Goal: Register for event/course

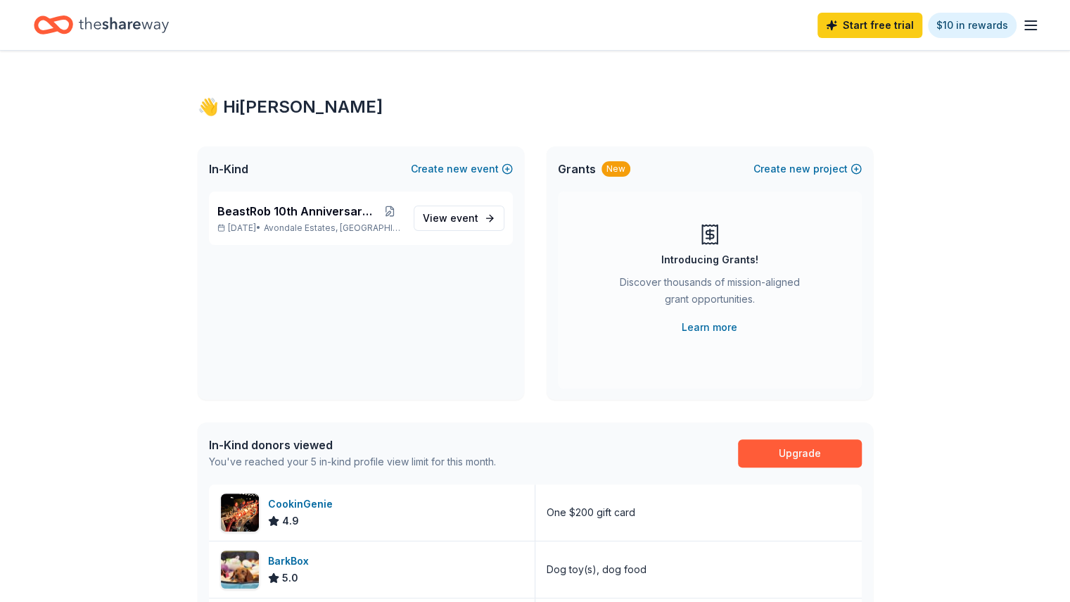
click at [1025, 30] on line "button" at bounding box center [1030, 30] width 11 height 0
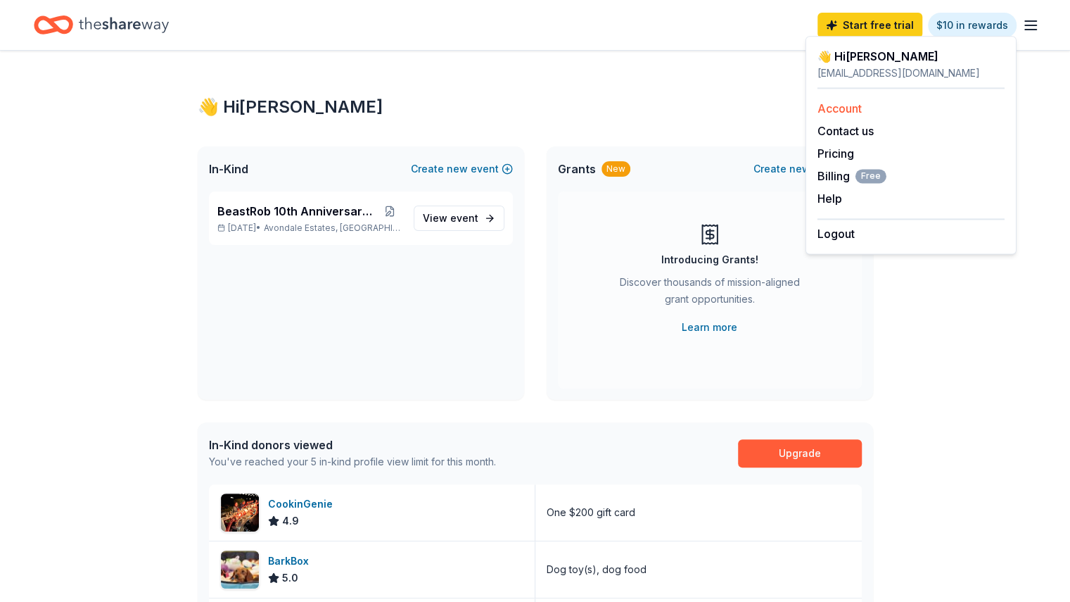
click at [849, 112] on link "Account" at bounding box center [840, 108] width 44 height 14
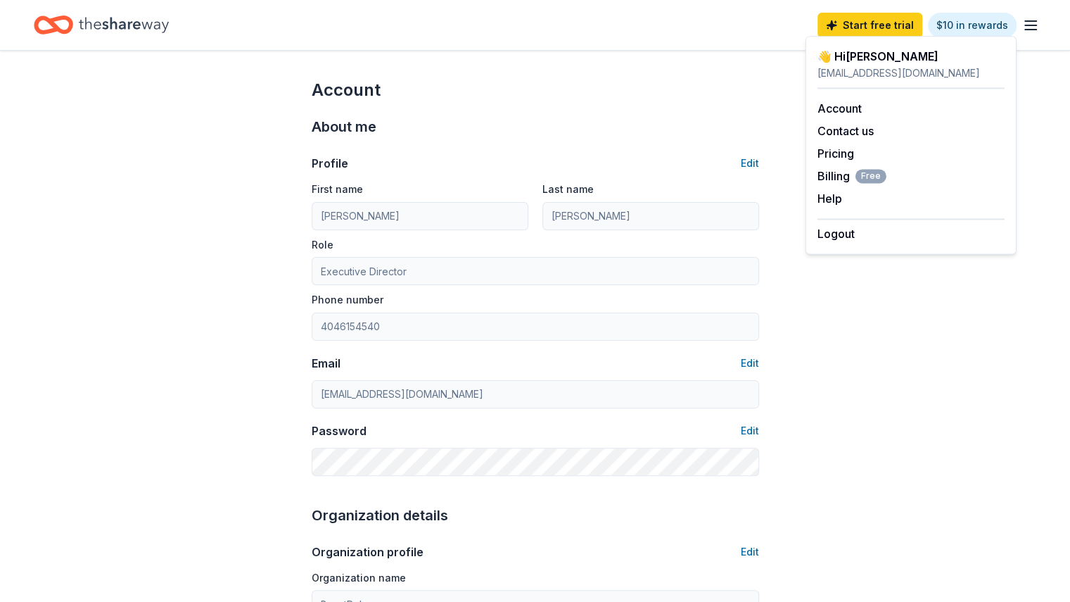
click at [169, 32] on icon "Home" at bounding box center [124, 25] width 90 height 29
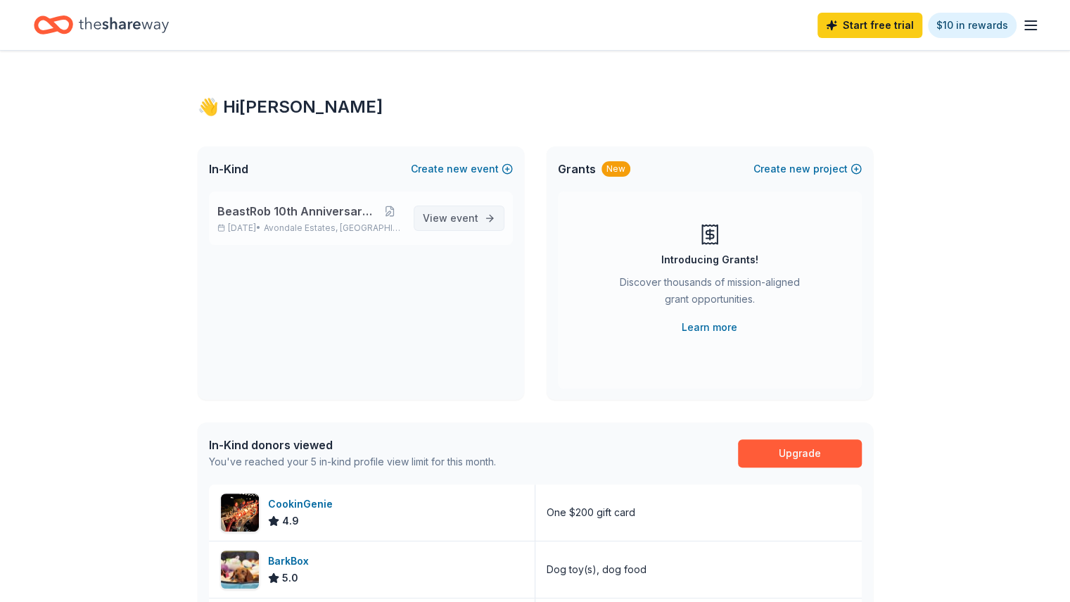
click at [452, 210] on span "View event" at bounding box center [451, 218] width 56 height 17
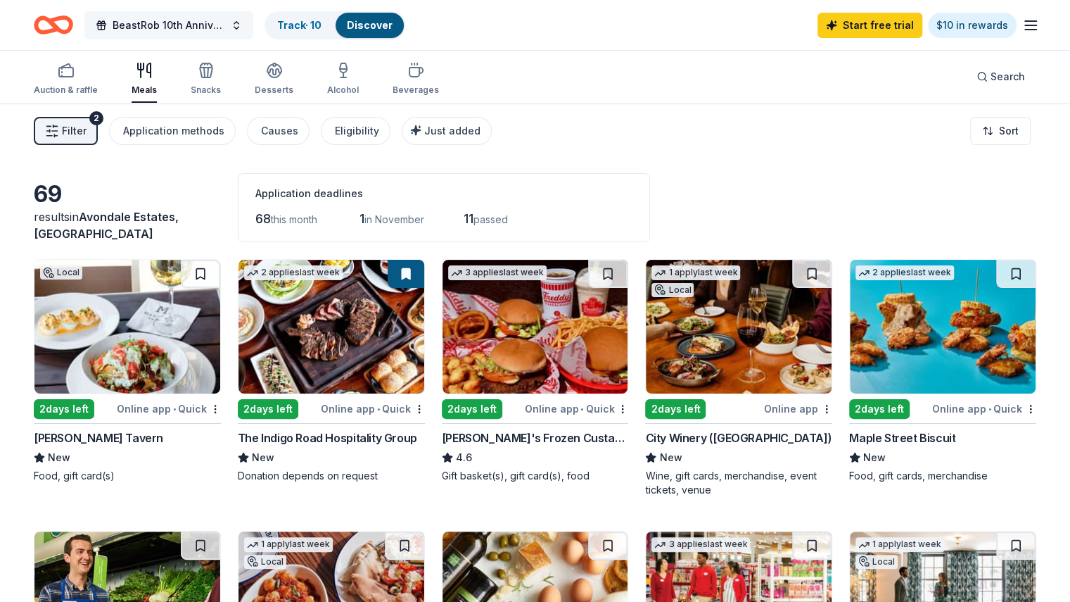
click at [253, 23] on button "BeastRob 10th Anniversary Gala" at bounding box center [168, 25] width 169 height 28
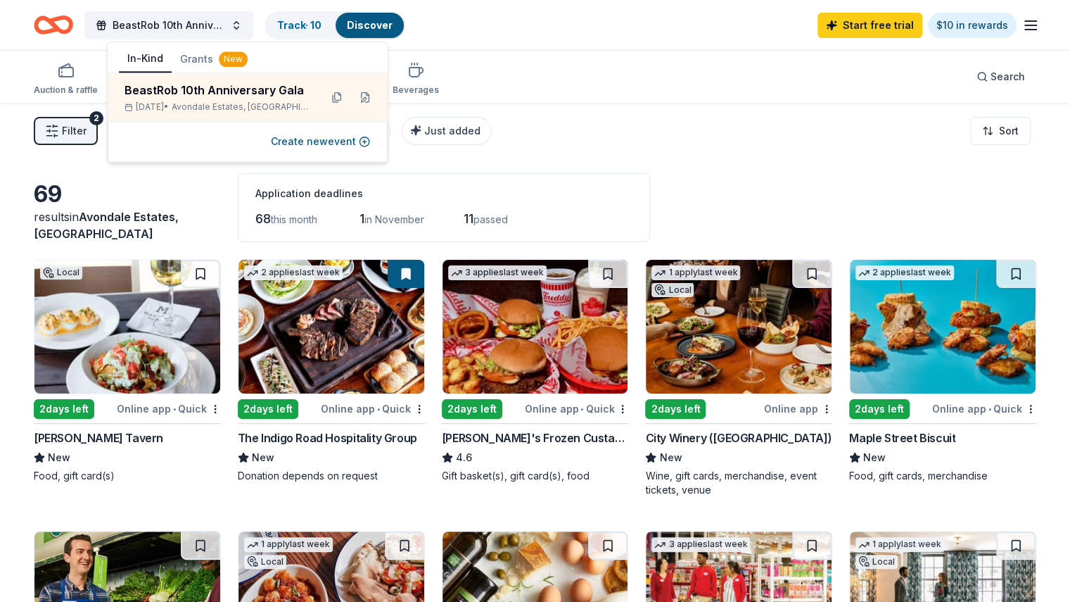
click at [660, 122] on div "Filter 2 Application methods Causes Eligibility Just added Sort" at bounding box center [535, 131] width 1070 height 56
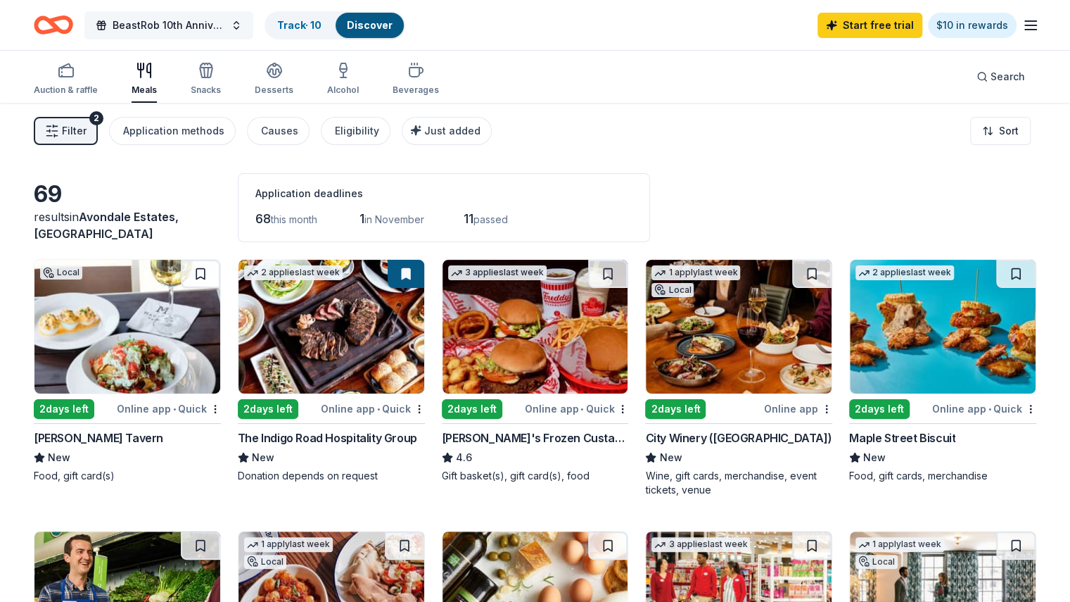
click at [253, 22] on button "BeastRob 10th Anniversary Gala" at bounding box center [168, 25] width 169 height 28
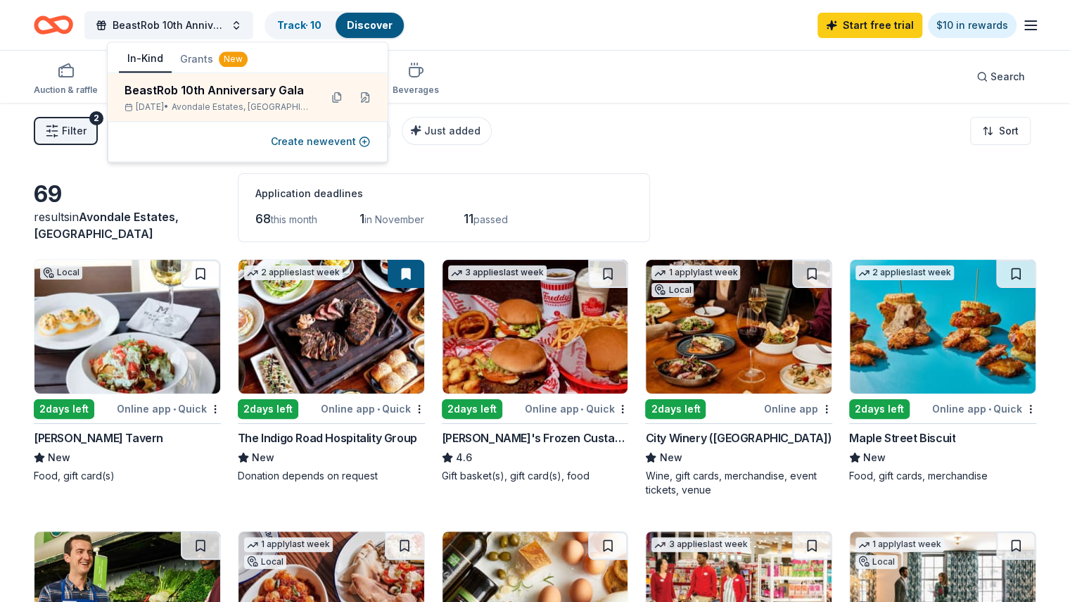
click at [575, 119] on div "Filter 2 Application methods Causes Eligibility Just added Sort" at bounding box center [535, 131] width 1070 height 56
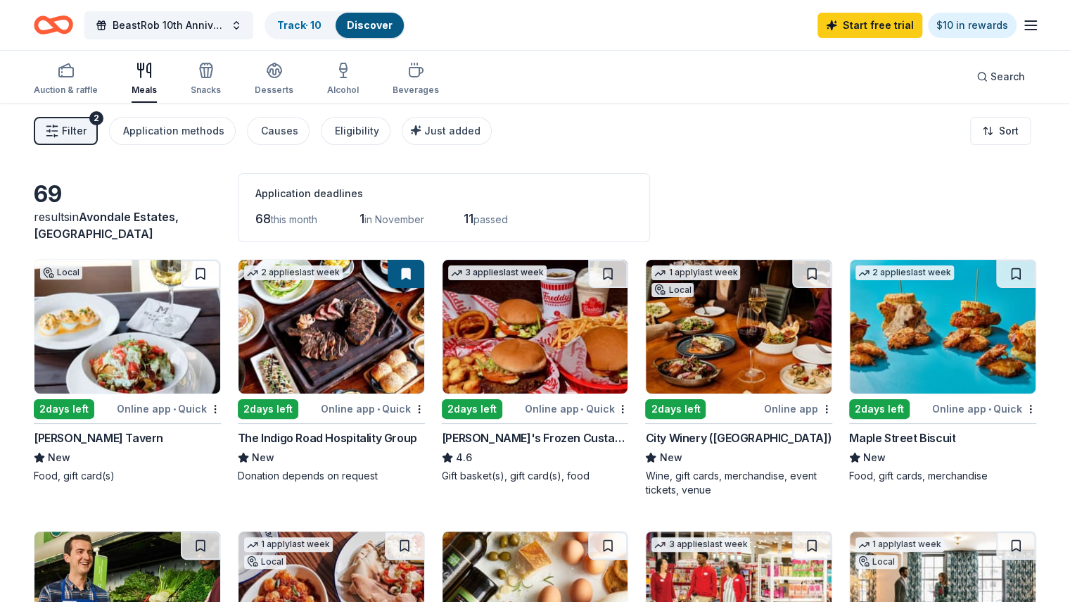
click at [417, 223] on span "in November" at bounding box center [394, 219] width 60 height 12
click at [90, 94] on div "Auction & raffle" at bounding box center [66, 89] width 64 height 11
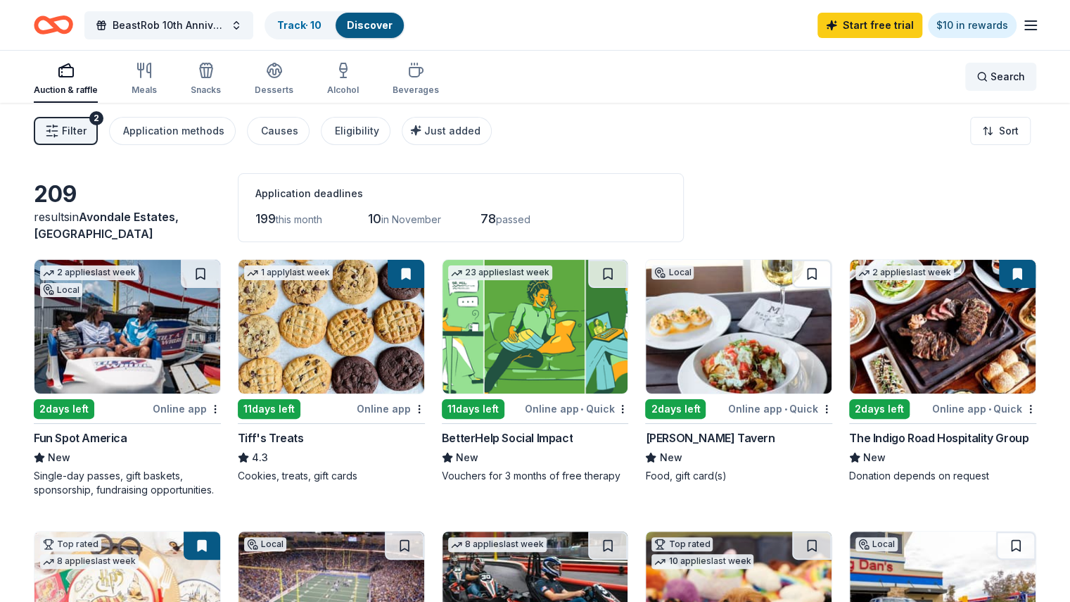
click at [991, 73] on span "Search" at bounding box center [1008, 76] width 34 height 17
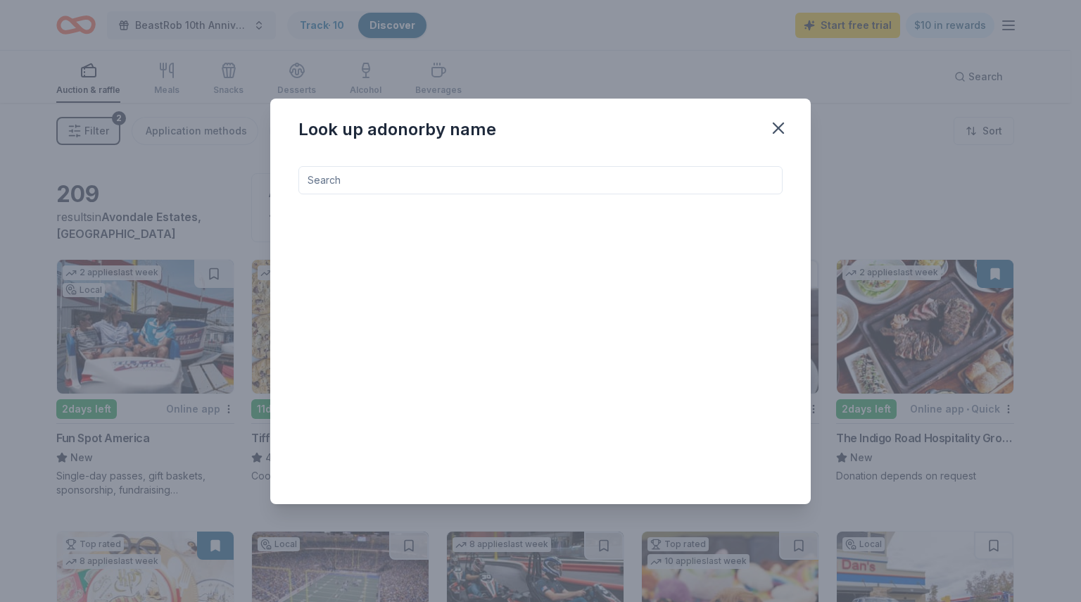
click at [335, 182] on input at bounding box center [540, 180] width 484 height 28
click at [780, 128] on icon "button" at bounding box center [778, 128] width 10 height 10
